Goal: Information Seeking & Learning: Learn about a topic

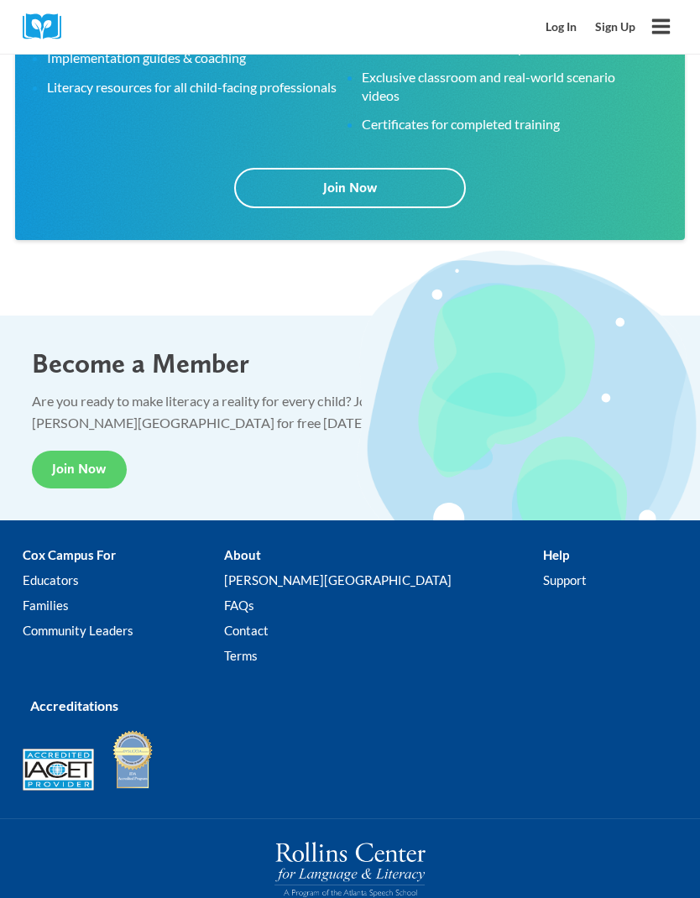
scroll to position [3416, 0]
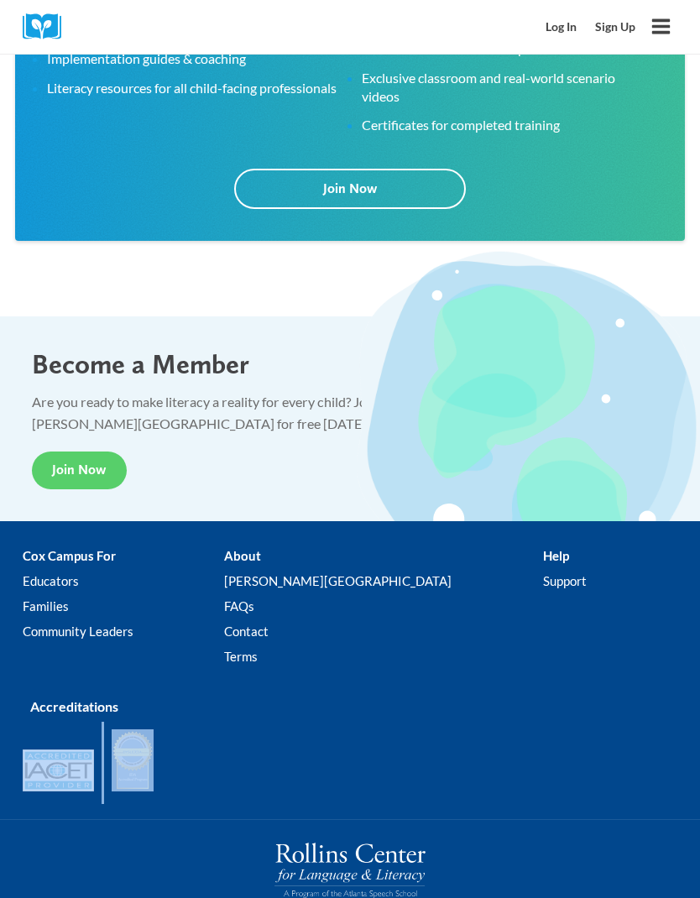
click at [555, 23] on link "Log In" at bounding box center [562, 27] width 50 height 31
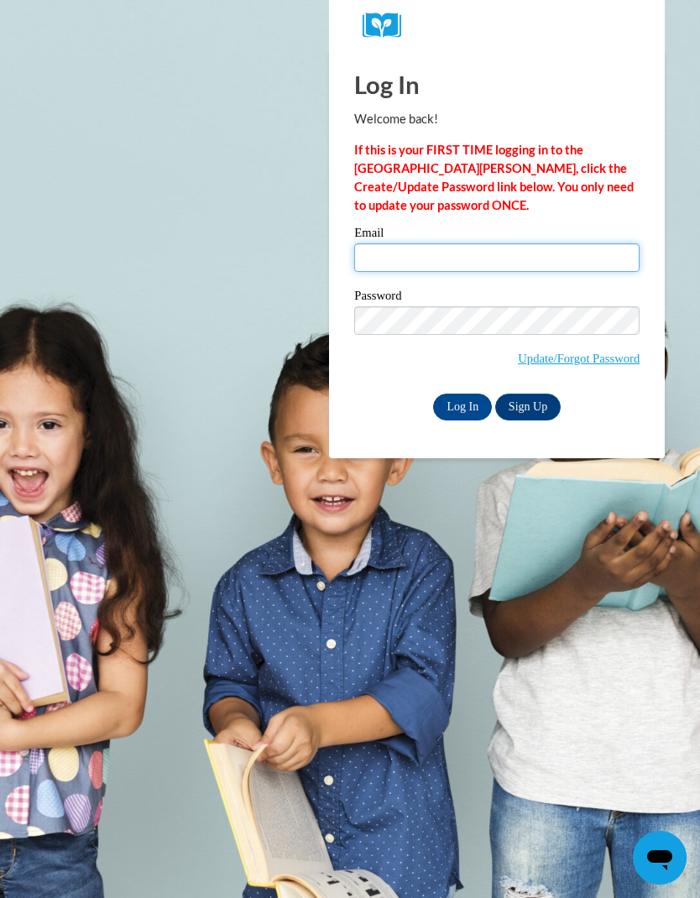
click at [394, 253] on input "Email" at bounding box center [496, 257] width 285 height 29
type input "hicksta@westnoble.k12.in.us"
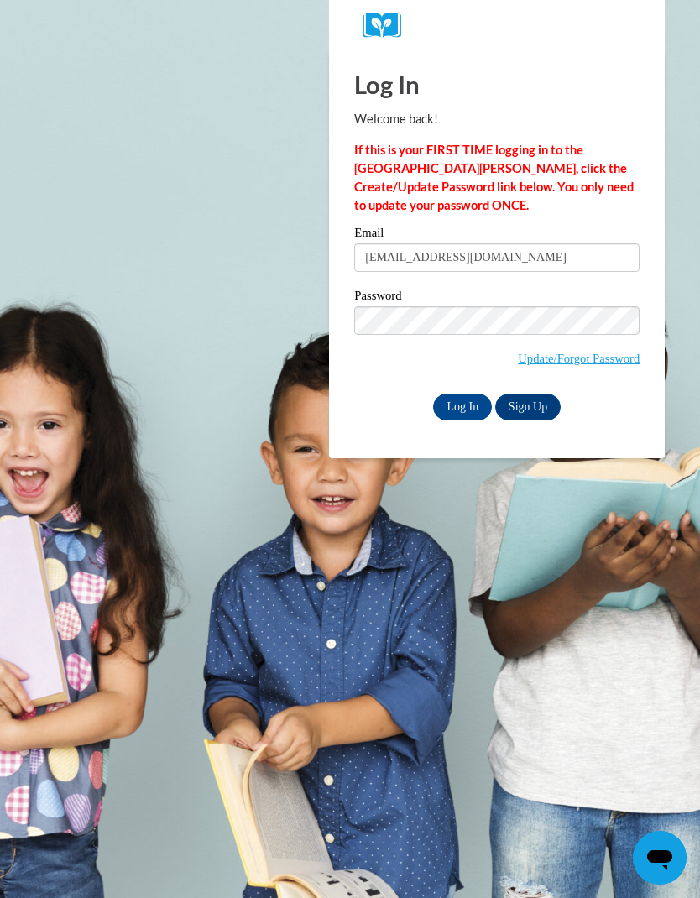
click at [461, 408] on input "Log In" at bounding box center [462, 407] width 59 height 27
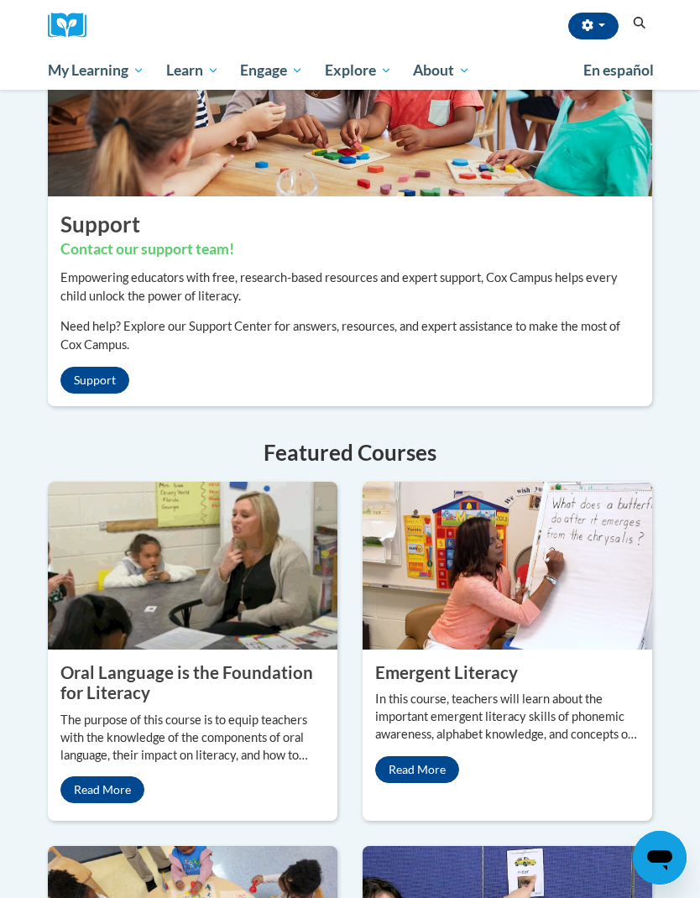
scroll to position [1478, 0]
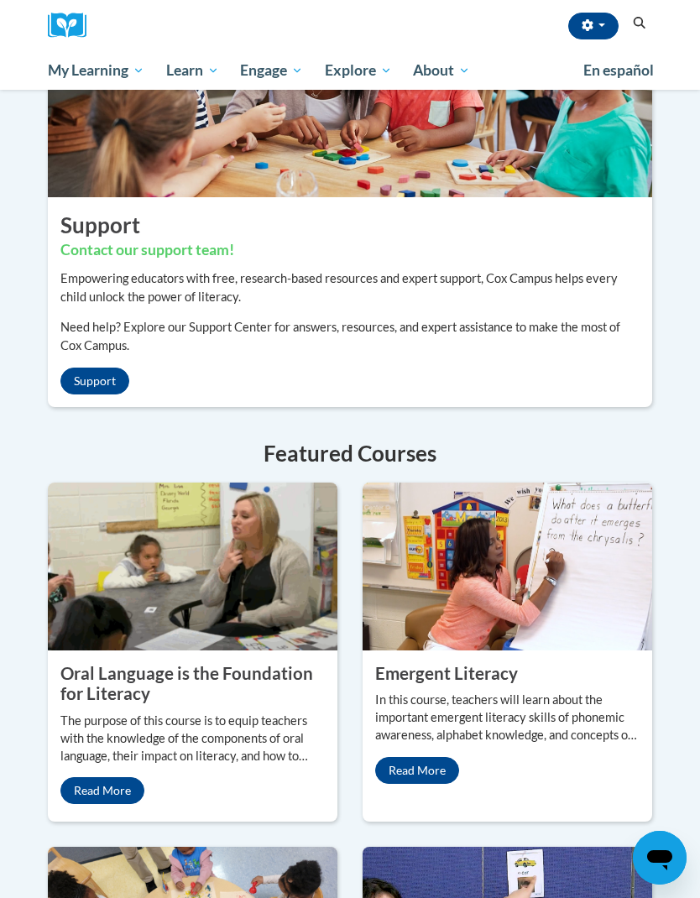
click at [595, 19] on button "button" at bounding box center [593, 26] width 50 height 27
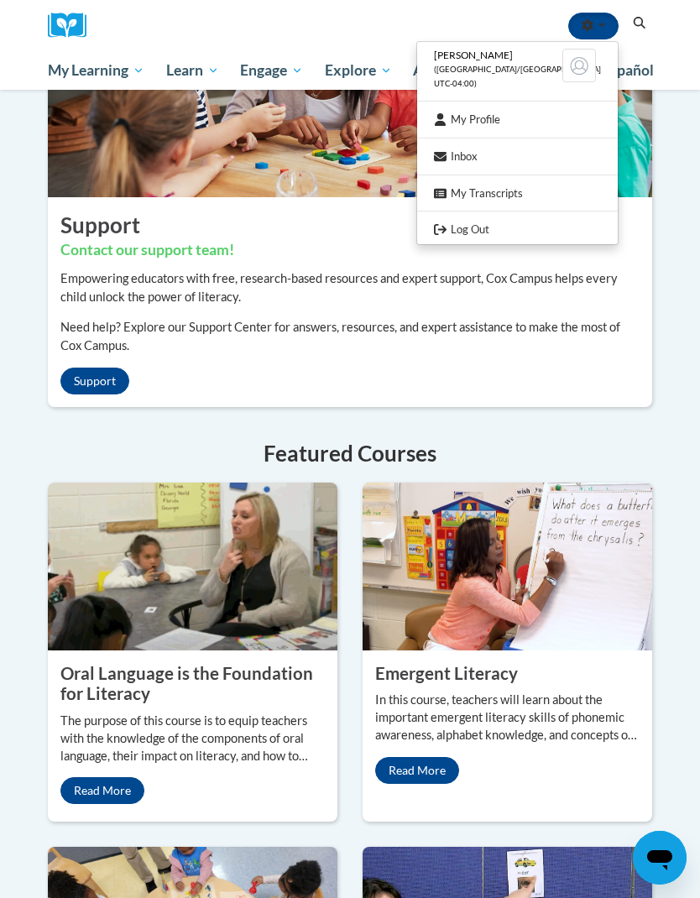
click at [532, 183] on link "My Transcripts" at bounding box center [517, 193] width 201 height 21
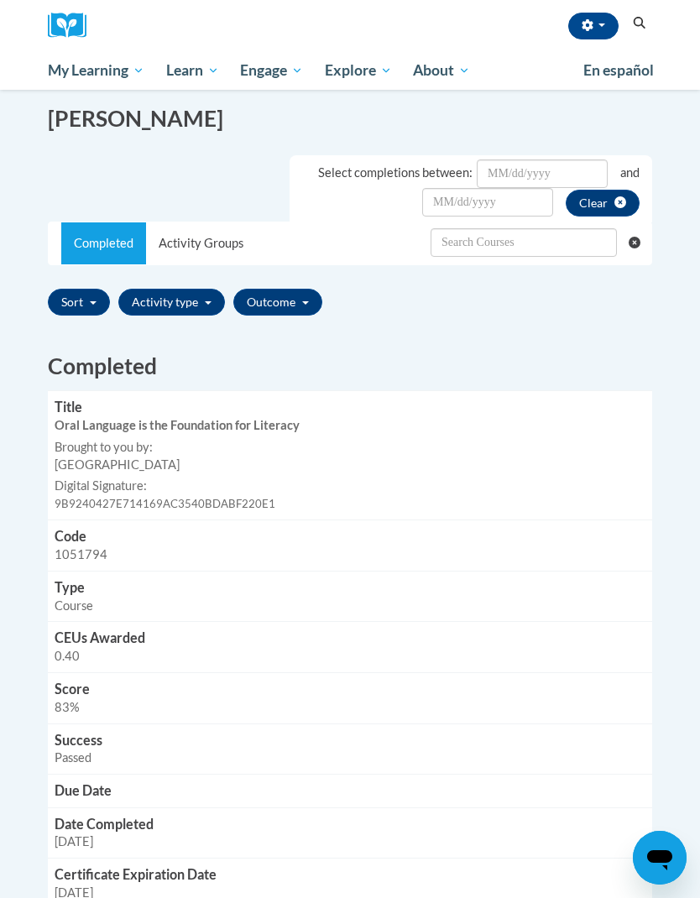
scroll to position [231, 0]
click at [212, 239] on link "Activity Groups" at bounding box center [201, 244] width 110 height 42
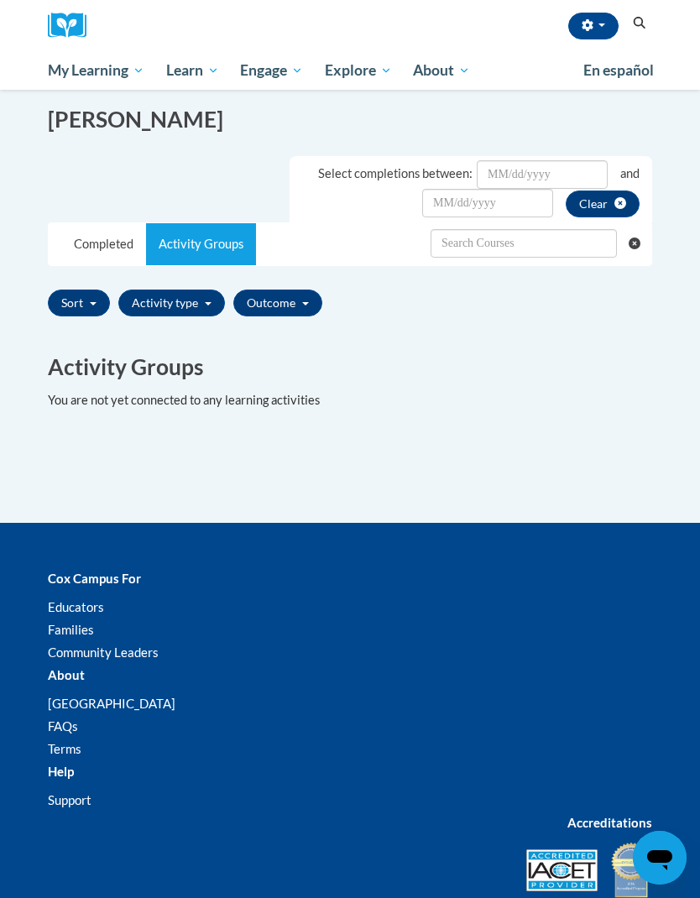
click at [0, 0] on span "My Course Progress" at bounding box center [0, 0] width 0 height 0
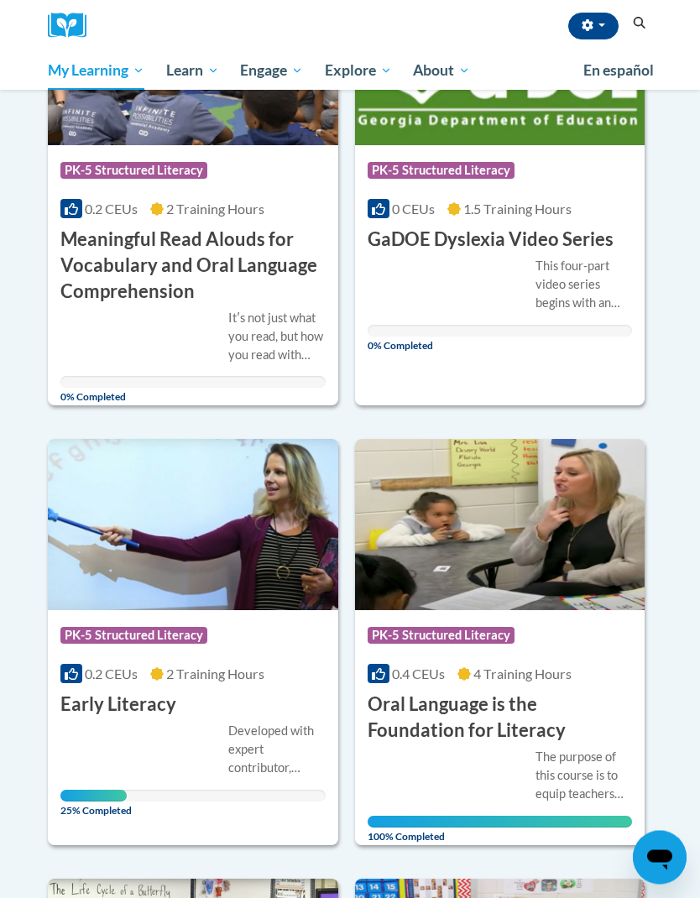
scroll to position [841, 0]
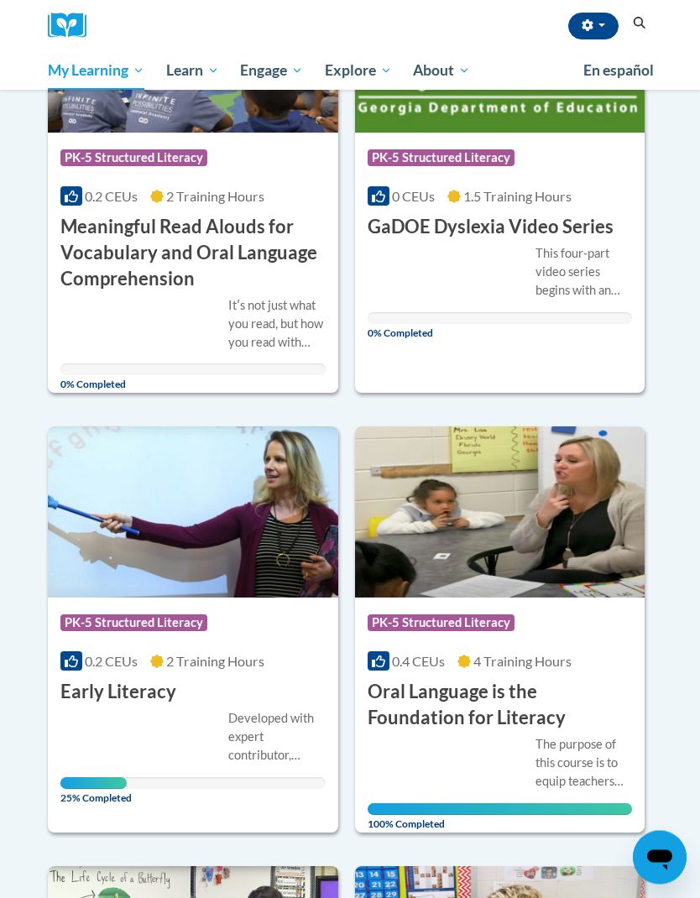
click at [234, 512] on img at bounding box center [193, 512] width 290 height 171
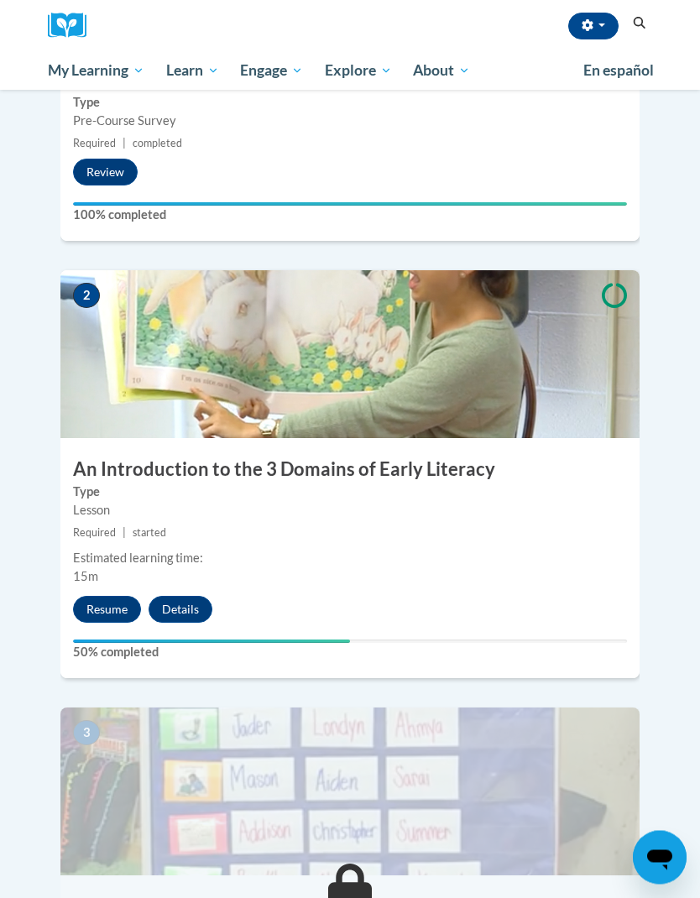
scroll to position [623, 0]
click at [94, 596] on button "Resume" at bounding box center [107, 609] width 68 height 27
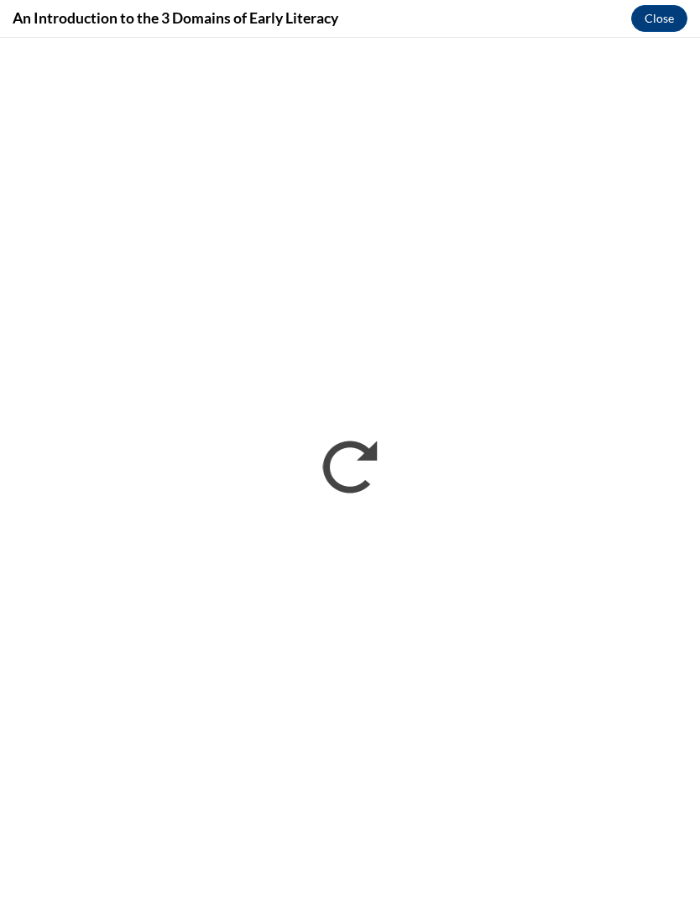
scroll to position [690, 0]
click at [665, 10] on button "Close" at bounding box center [659, 18] width 56 height 27
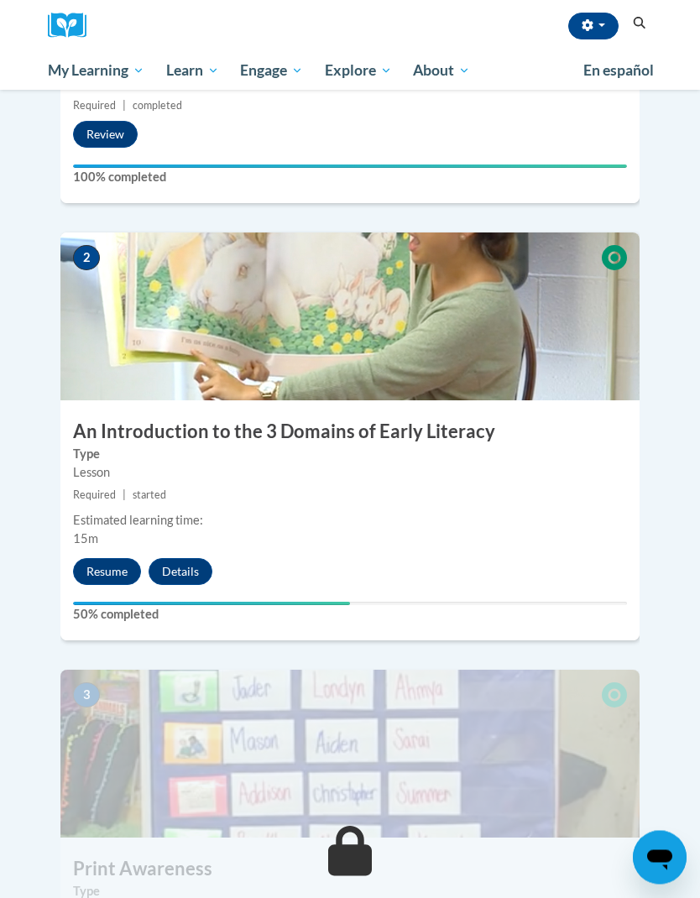
scroll to position [662, 0]
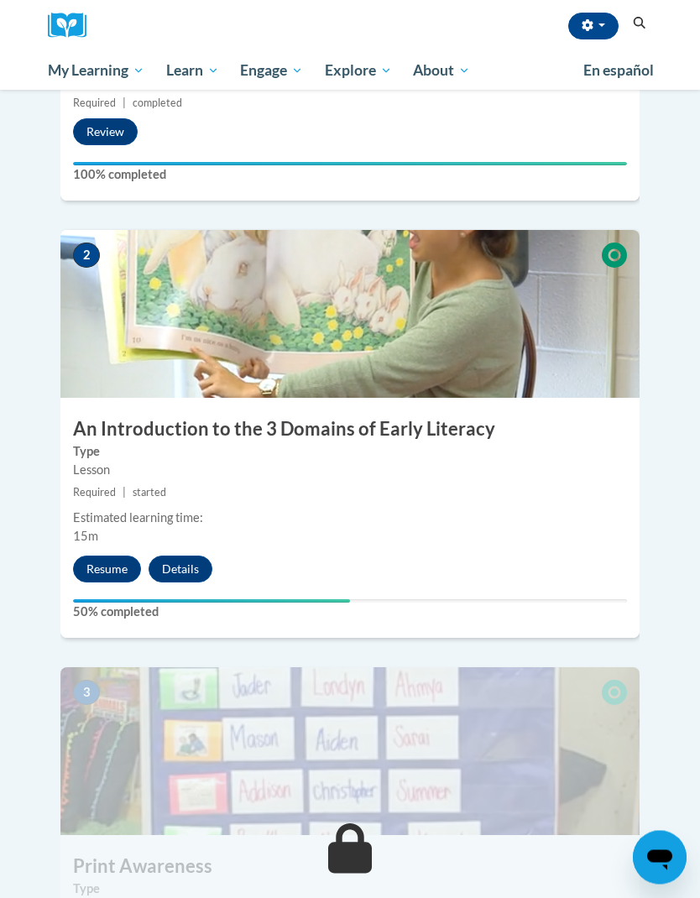
click at [116, 556] on button "Resume" at bounding box center [107, 569] width 68 height 27
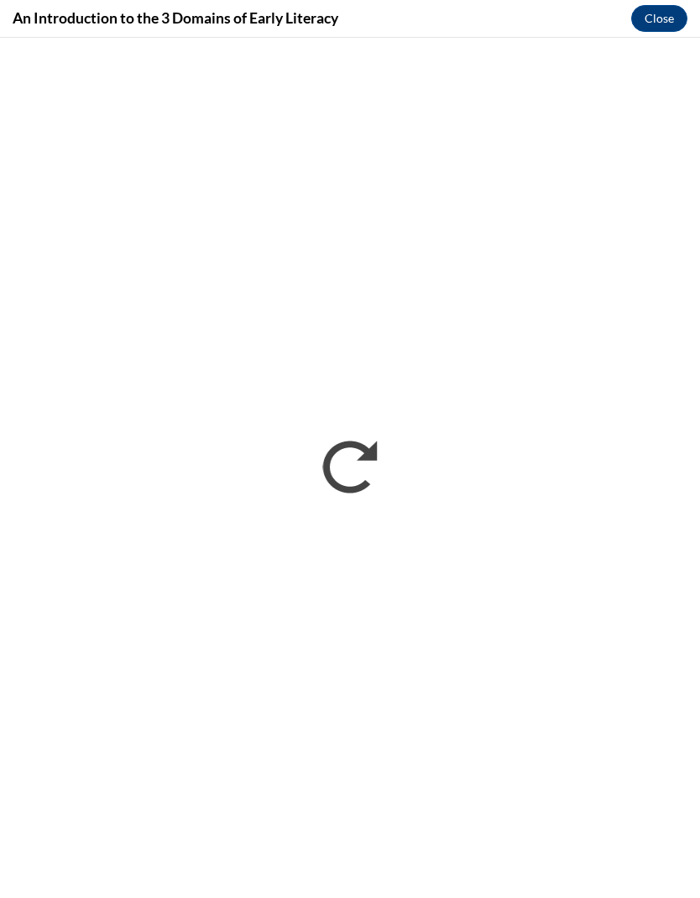
scroll to position [0, 0]
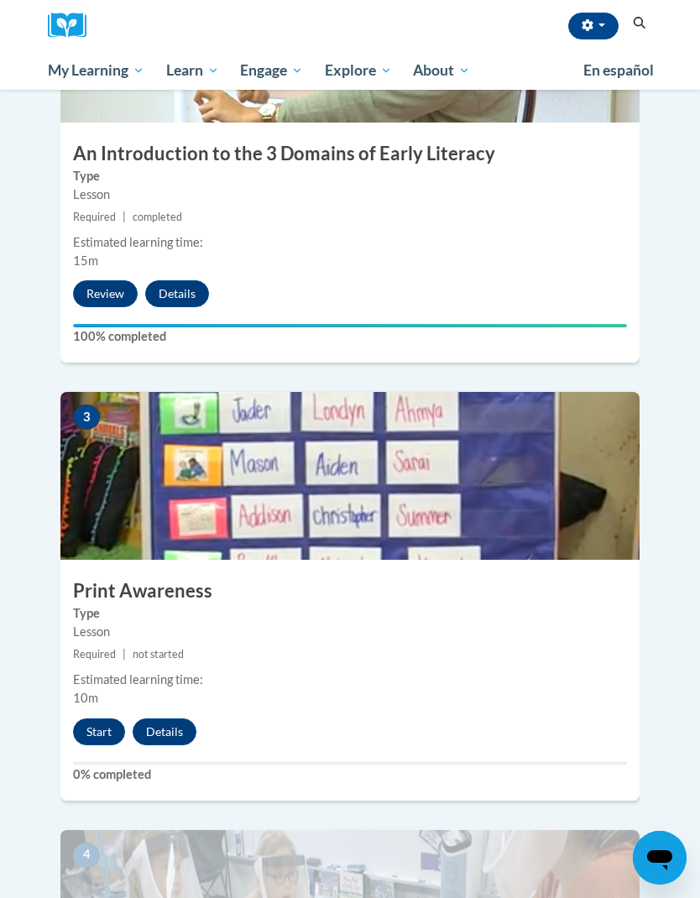
scroll to position [940, 0]
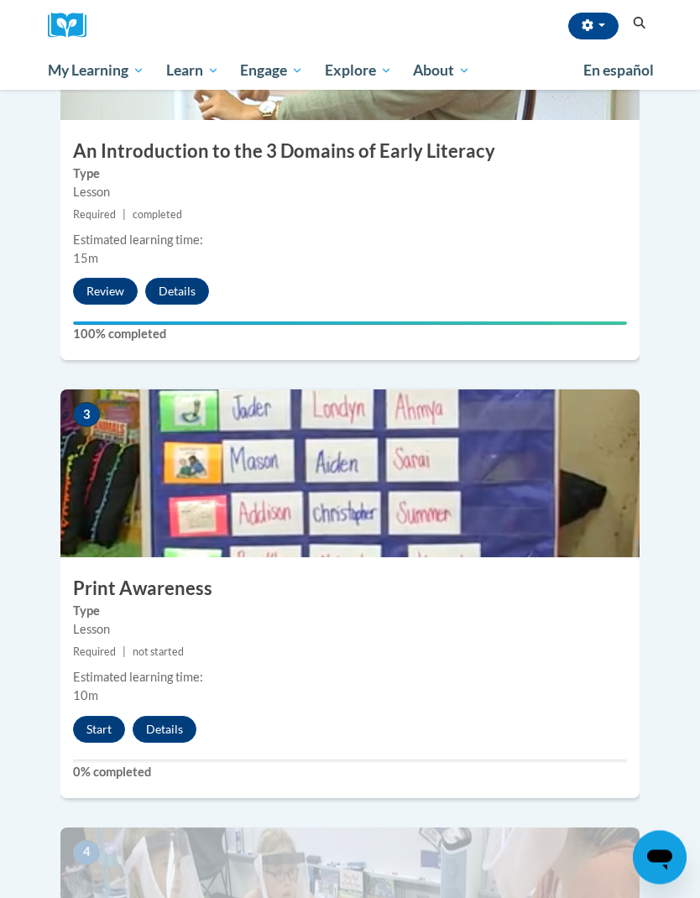
click at [98, 717] on button "Start" at bounding box center [99, 730] width 52 height 27
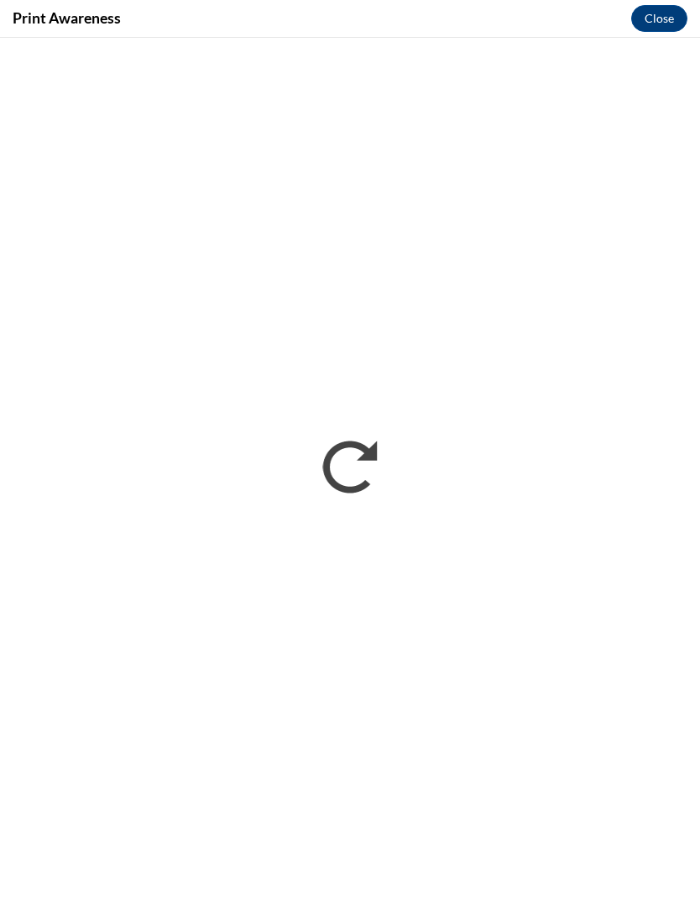
scroll to position [1008, 0]
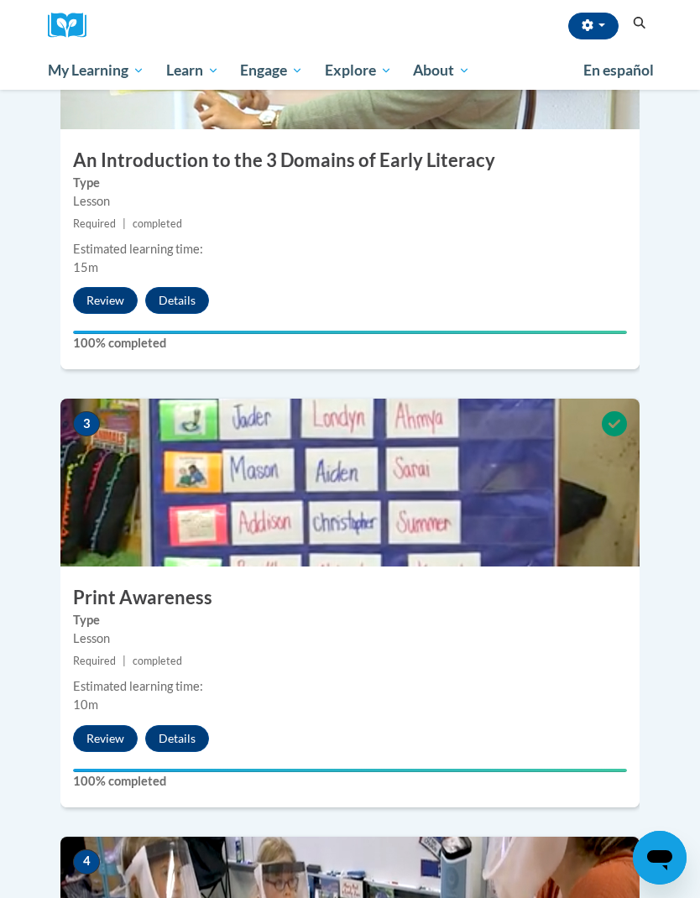
scroll to position [935, 0]
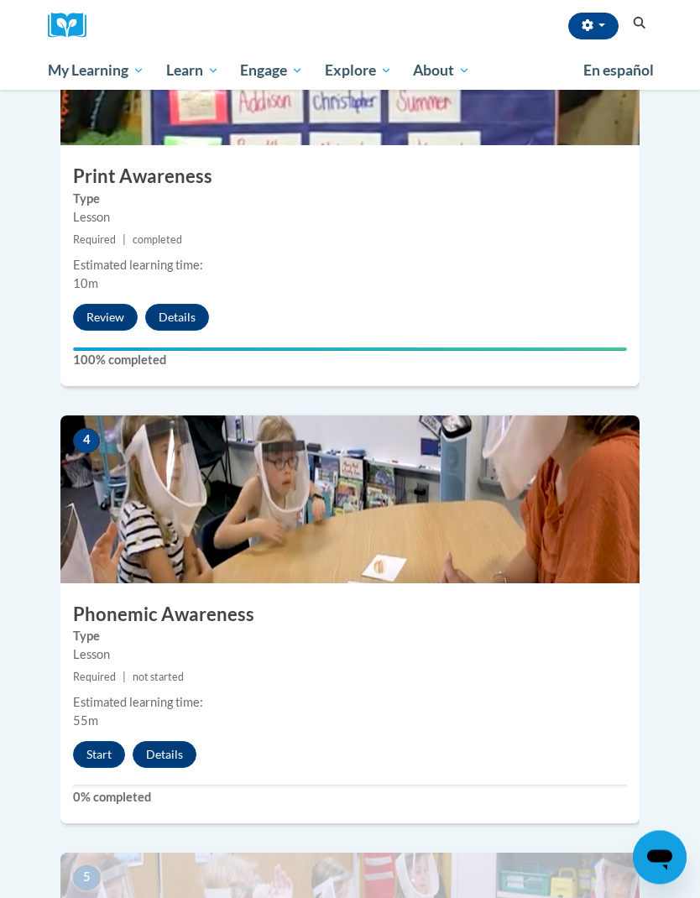
click at [94, 742] on button "Start" at bounding box center [99, 755] width 52 height 27
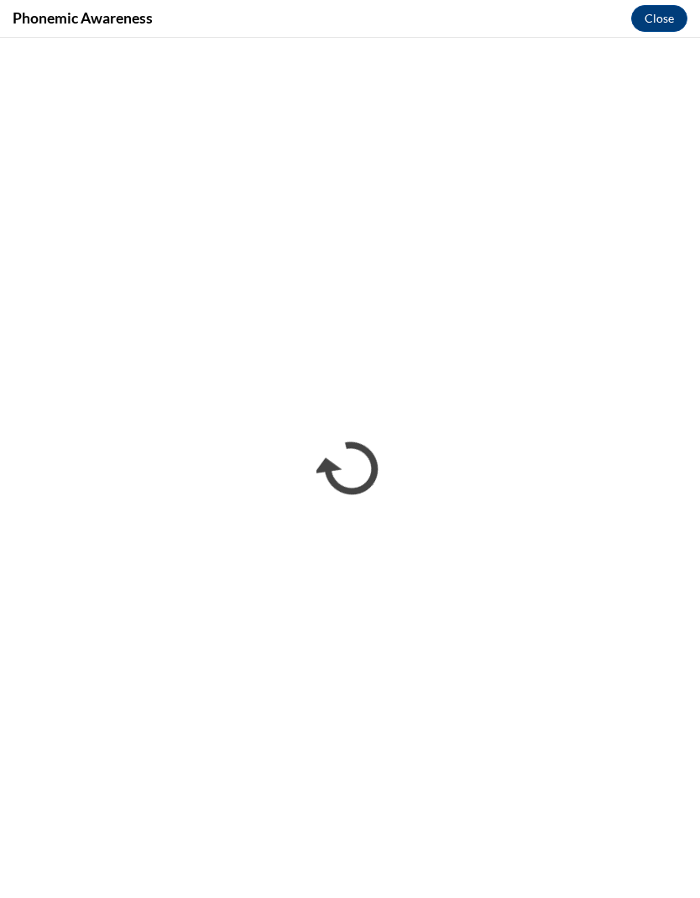
scroll to position [0, 0]
